Goal: Task Accomplishment & Management: Use online tool/utility

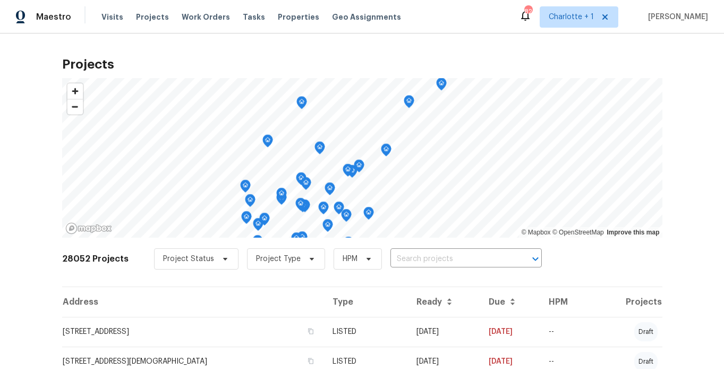
click at [70, 48] on div "Projects © Mapbox © OpenStreetMap Improve this map 28052 Projects Project Statu…" at bounding box center [362, 200] width 724 height 335
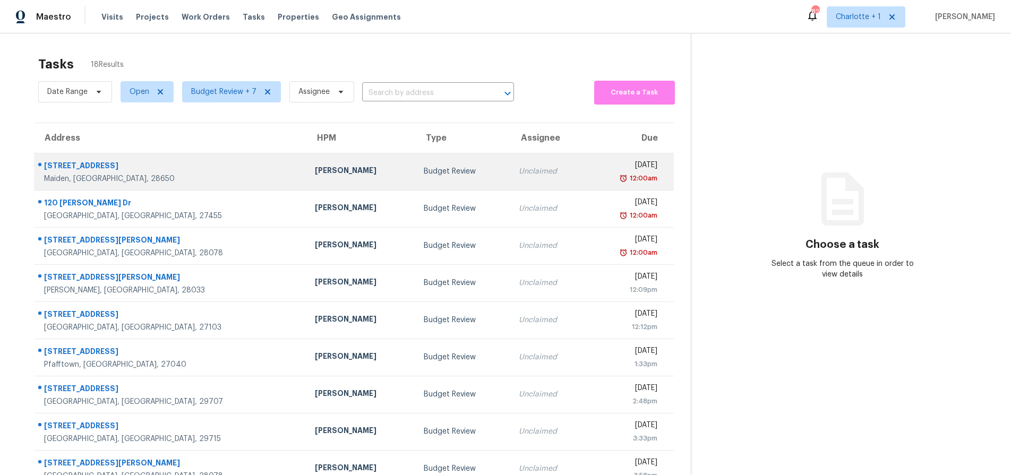
click at [166, 169] on div "901 Island Ford Rd" at bounding box center [171, 166] width 254 height 13
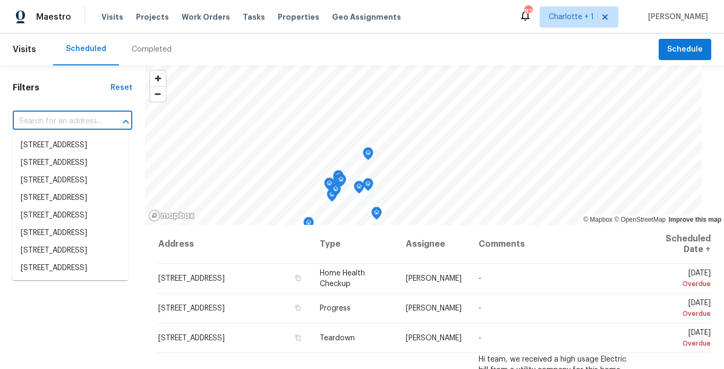
click at [77, 113] on input "text" at bounding box center [58, 121] width 90 height 16
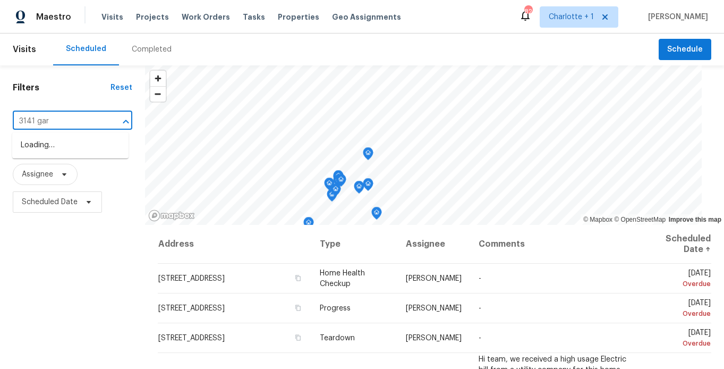
type input "3141 gard"
click at [73, 148] on li "3141 Gardner Park Dr, Gastonia, NC 28054" at bounding box center [70, 151] width 116 height 29
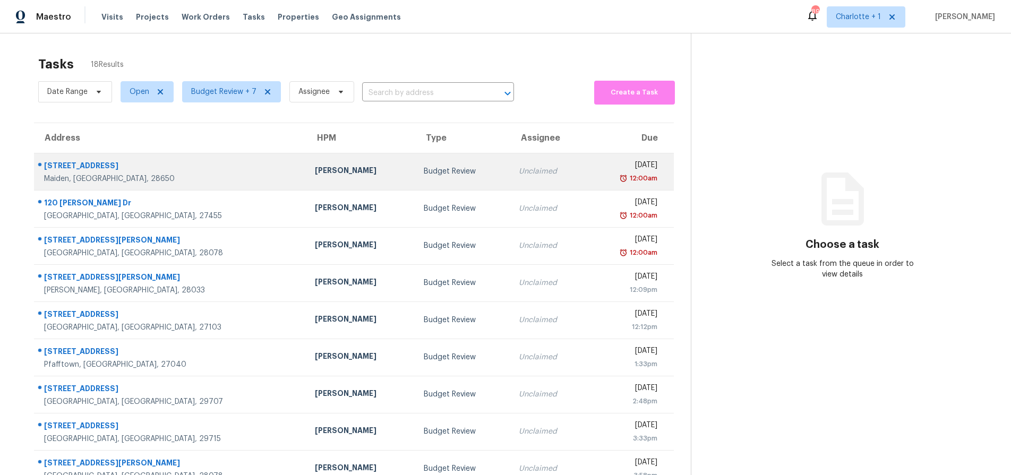
click at [519, 175] on div "Unclaimed" at bounding box center [548, 171] width 59 height 11
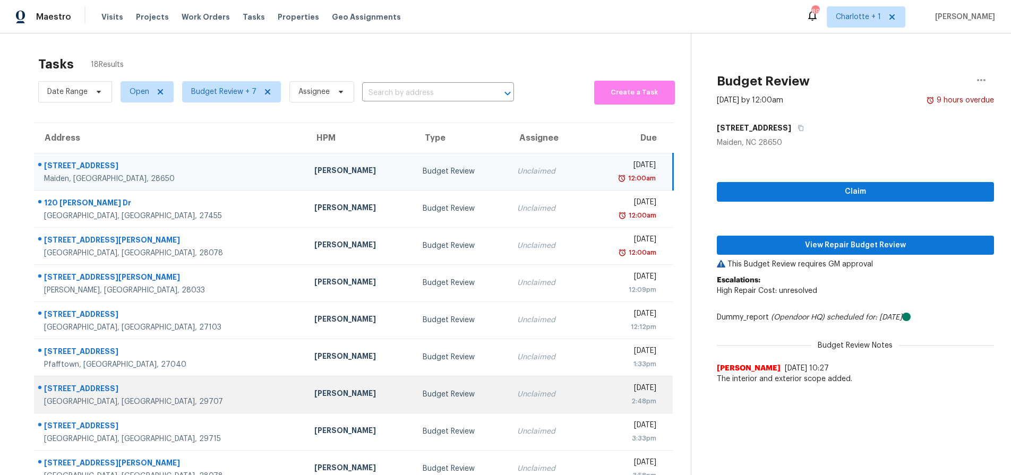
scroll to position [86, 0]
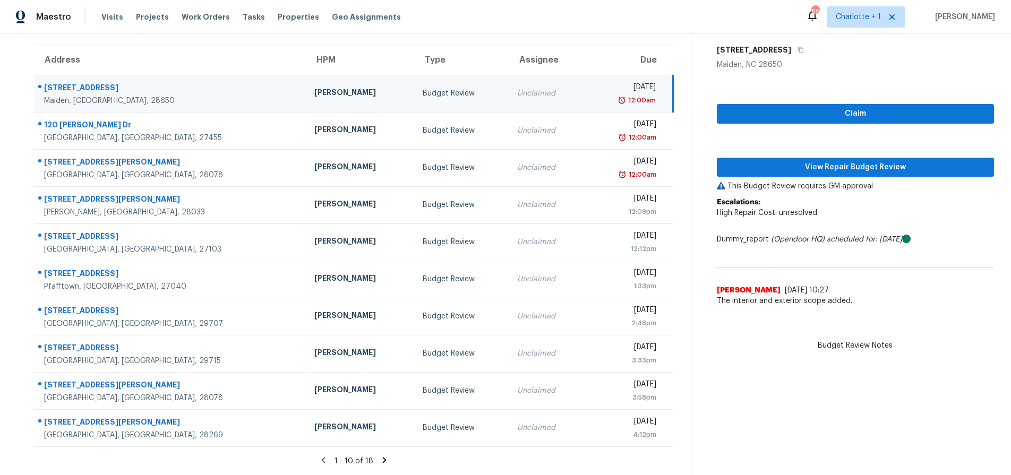
click at [383, 456] on icon at bounding box center [385, 461] width 10 height 10
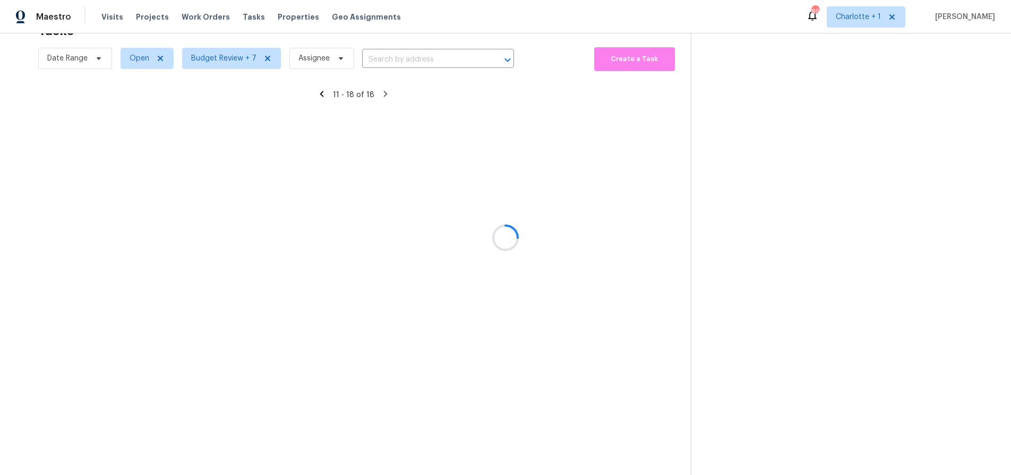
scroll to position [41, 0]
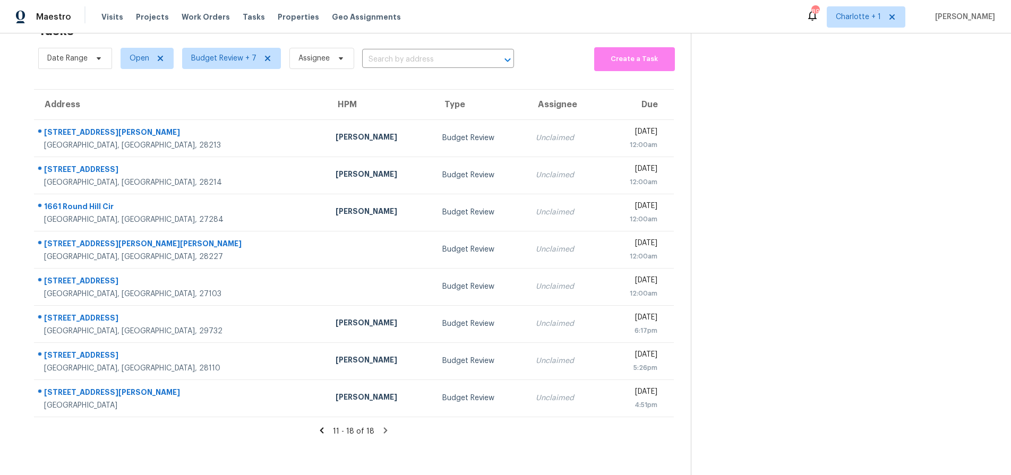
click at [321, 428] on icon at bounding box center [322, 431] width 4 height 6
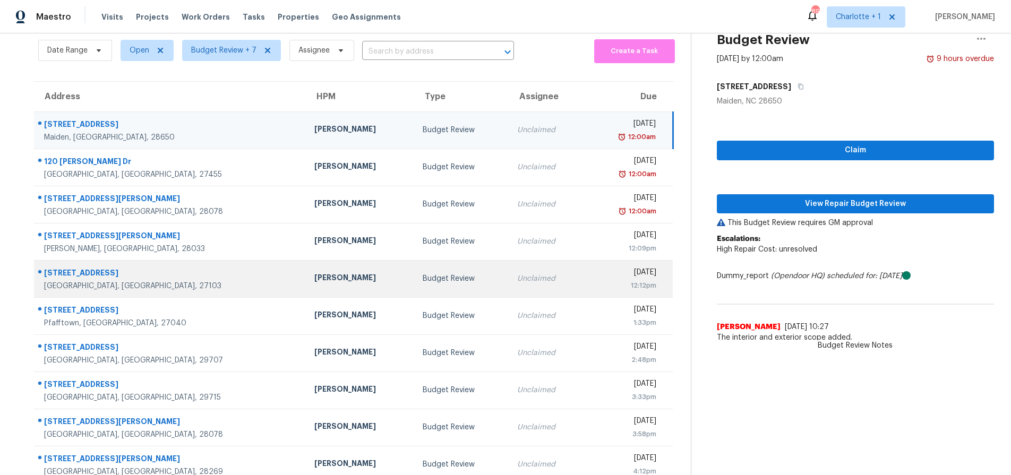
scroll to position [86, 0]
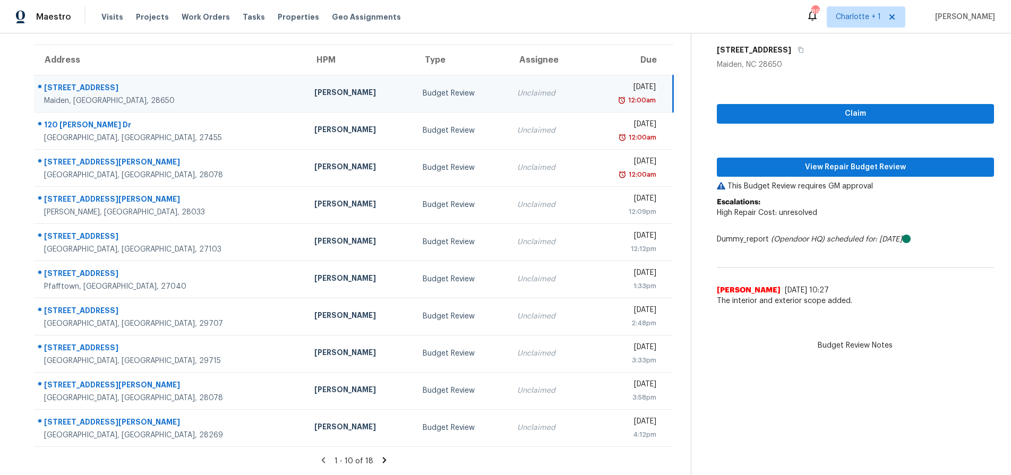
click at [414, 79] on td "Budget Review" at bounding box center [461, 93] width 95 height 37
drag, startPoint x: 156, startPoint y: 77, endPoint x: 311, endPoint y: 96, distance: 156.8
click at [156, 82] on div "901 Island Ford Rd" at bounding box center [170, 88] width 253 height 13
click at [759, 161] on span "View Repair Budget Review" at bounding box center [856, 167] width 260 height 13
